Goal: Information Seeking & Learning: Learn about a topic

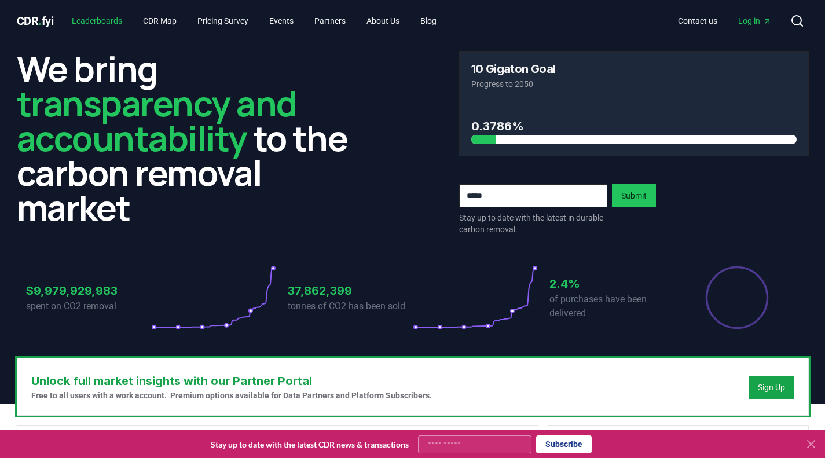
click at [112, 16] on link "Leaderboards" at bounding box center [97, 20] width 69 height 21
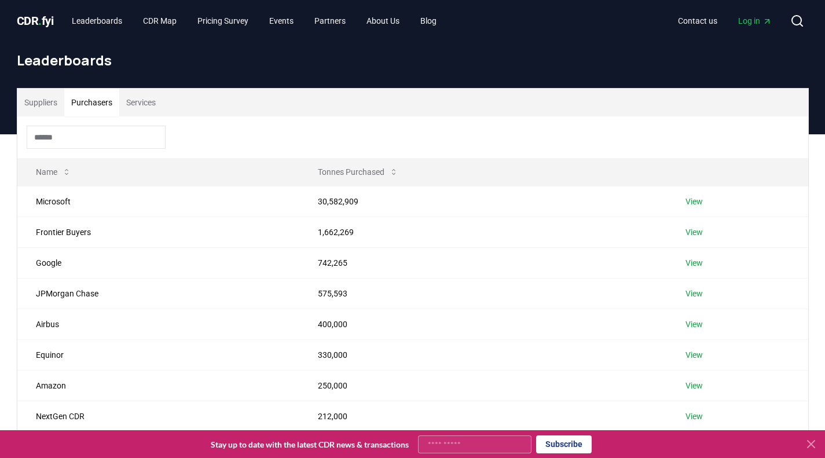
click at [91, 101] on button "Purchasers" at bounding box center [91, 103] width 55 height 28
click at [102, 137] on input at bounding box center [96, 137] width 139 height 23
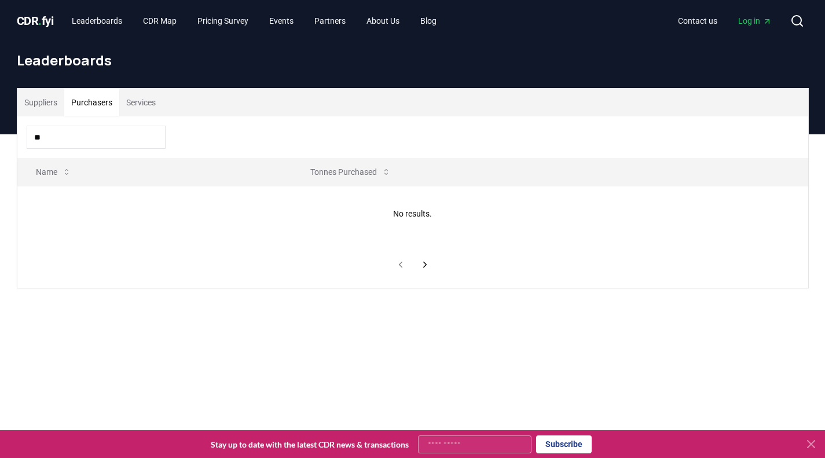
type input "*"
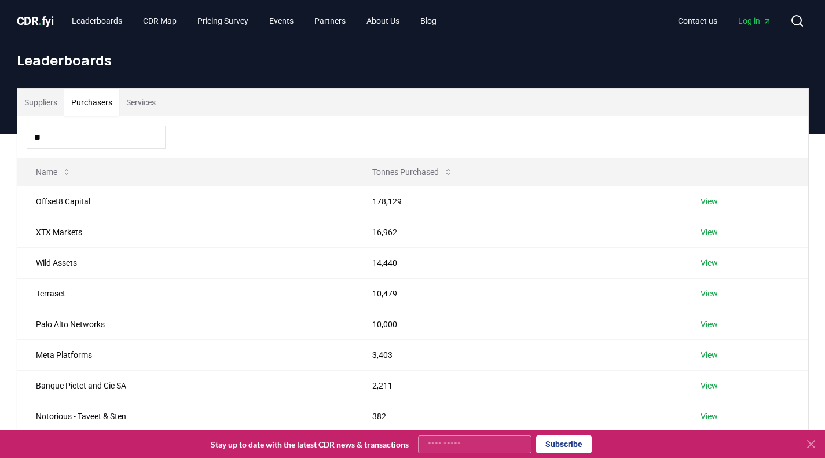
type input "*"
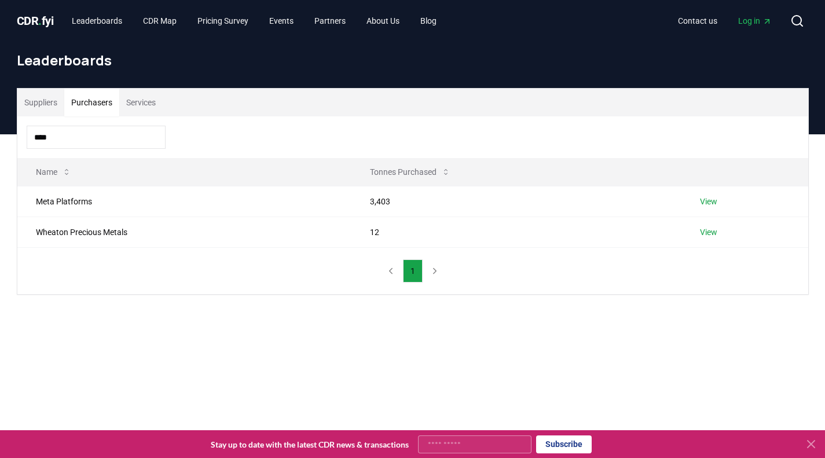
type input "****"
click at [706, 202] on link "View" at bounding box center [708, 202] width 17 height 12
